Goal: Information Seeking & Learning: Learn about a topic

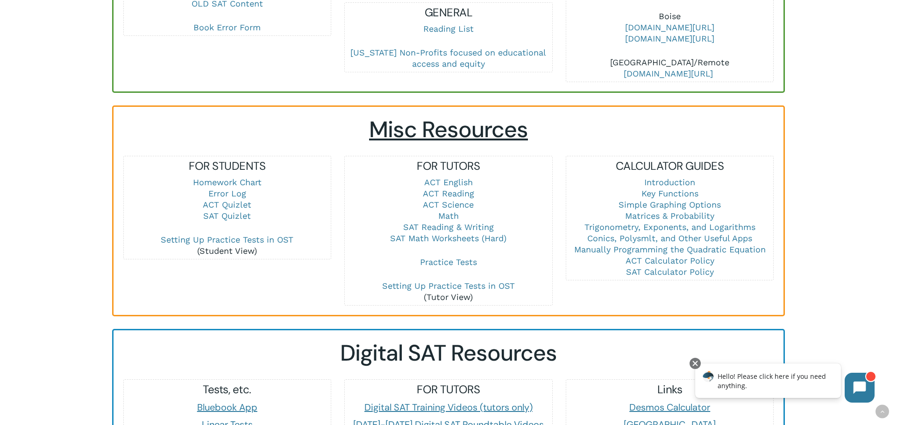
scroll to position [528, 0]
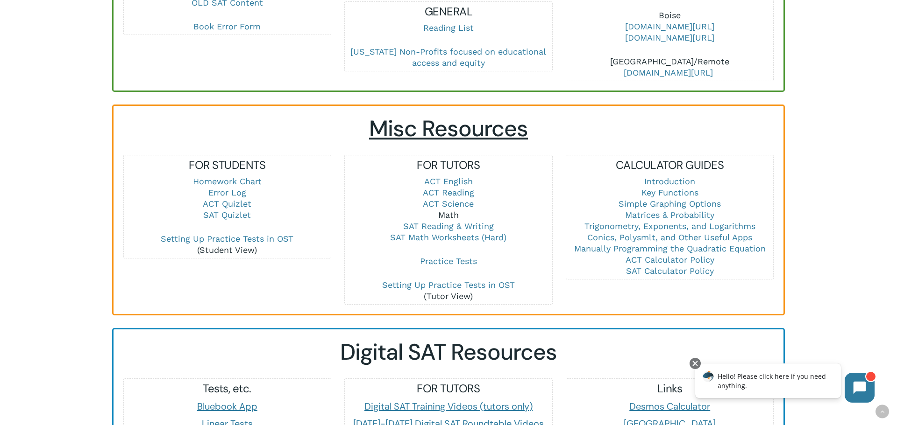
click at [452, 210] on link "Math" at bounding box center [448, 215] width 21 height 10
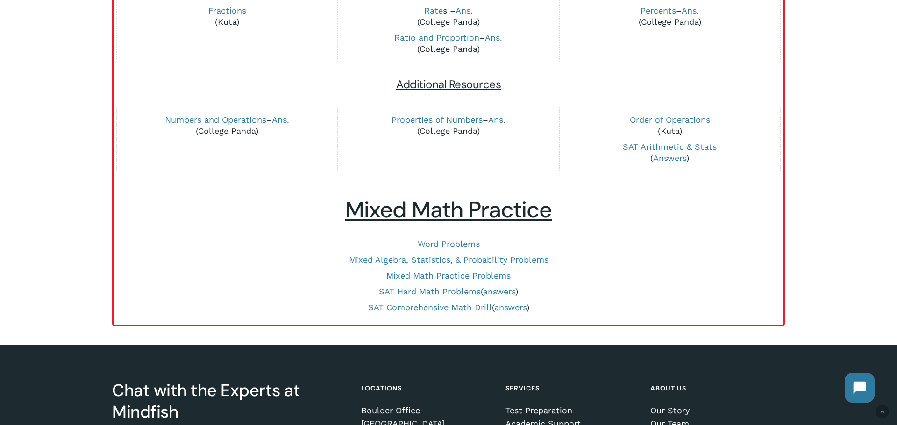
scroll to position [353, 0]
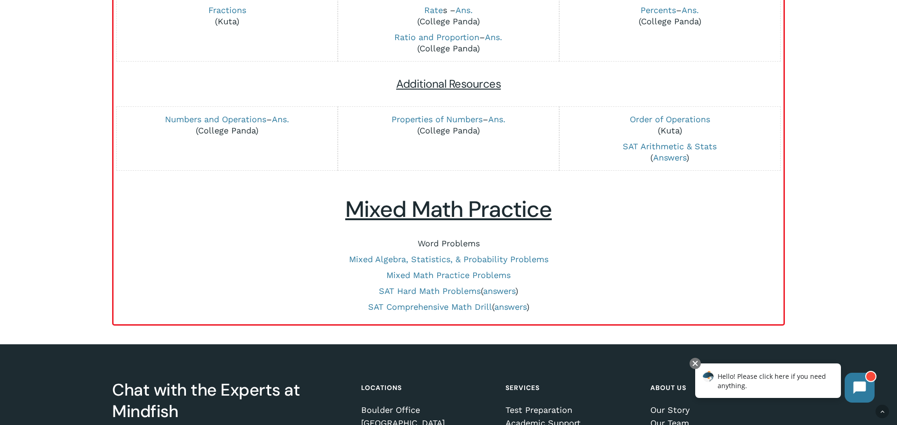
click at [452, 243] on link "Word Problems" at bounding box center [448, 244] width 62 height 10
click at [418, 307] on link "SAT Comprehensive Math Drill" at bounding box center [430, 307] width 124 height 10
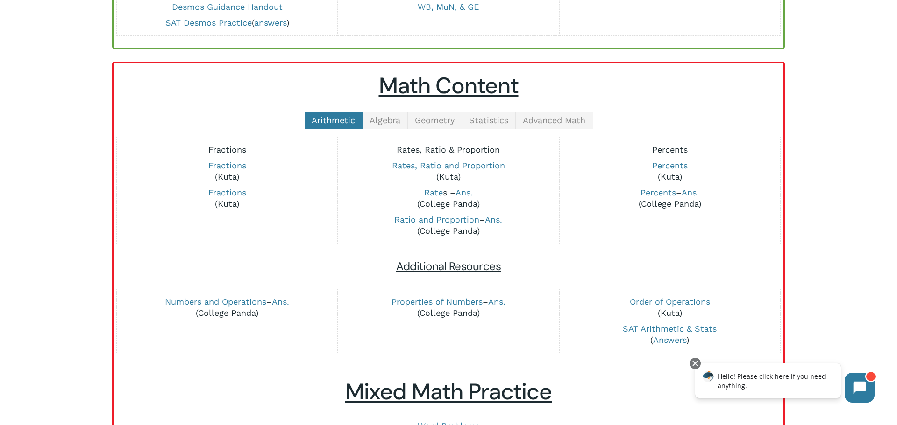
scroll to position [168, 0]
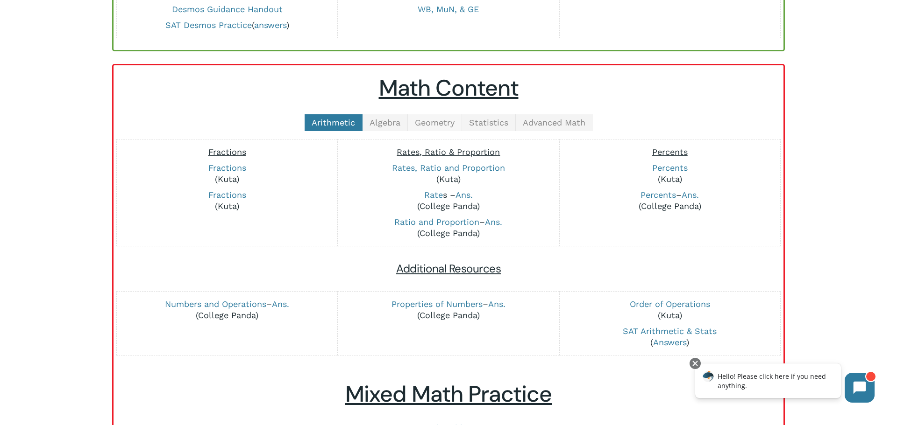
click at [424, 118] on span "Geometry" at bounding box center [435, 123] width 40 height 10
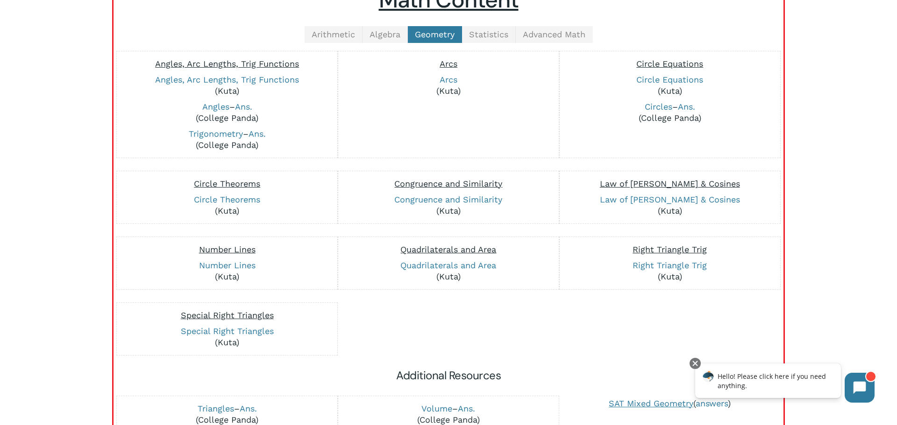
scroll to position [263, 0]
